Goal: Task Accomplishment & Management: Use online tool/utility

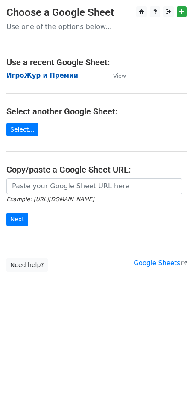
click at [62, 72] on strong "ИгроЖур и Премии" at bounding box center [42, 76] width 72 height 8
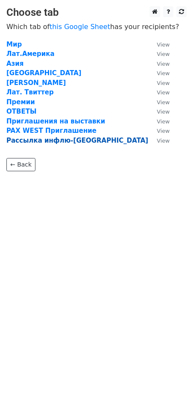
click at [51, 139] on strong "Рассылка инфлю-Азия" at bounding box center [77, 141] width 142 height 8
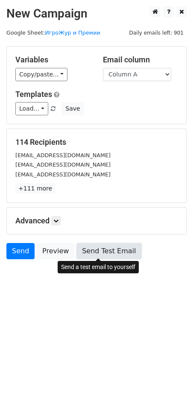
click at [99, 253] on link "Send Test Email" at bounding box center [109, 251] width 65 height 16
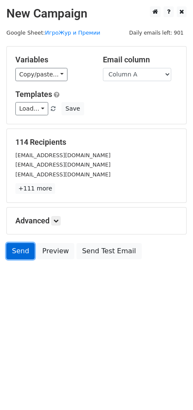
click at [23, 254] on link "Send" at bounding box center [20, 251] width 28 height 16
